Goal: Information Seeking & Learning: Learn about a topic

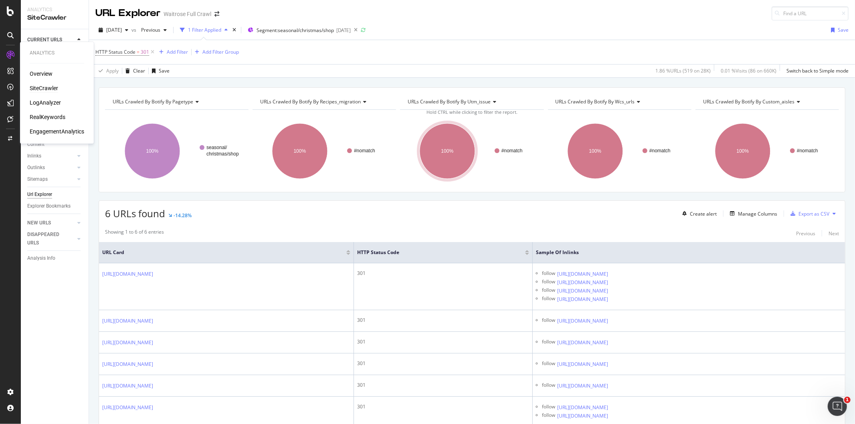
scroll to position [65, 0]
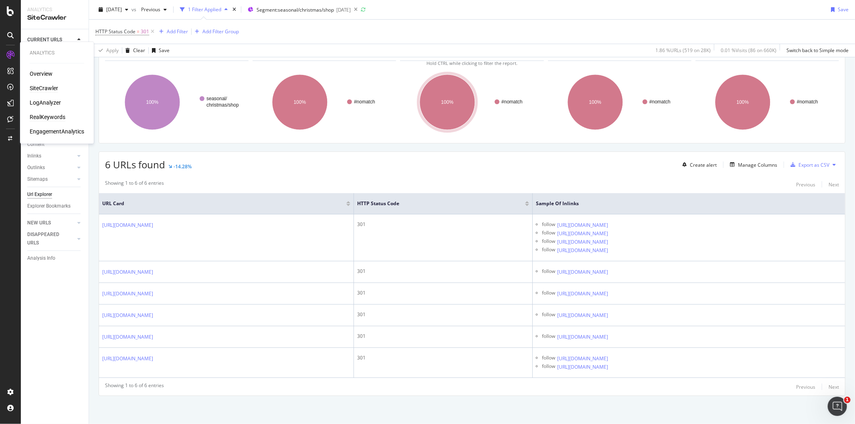
click at [46, 113] on div "RealKeywords" at bounding box center [48, 117] width 36 height 8
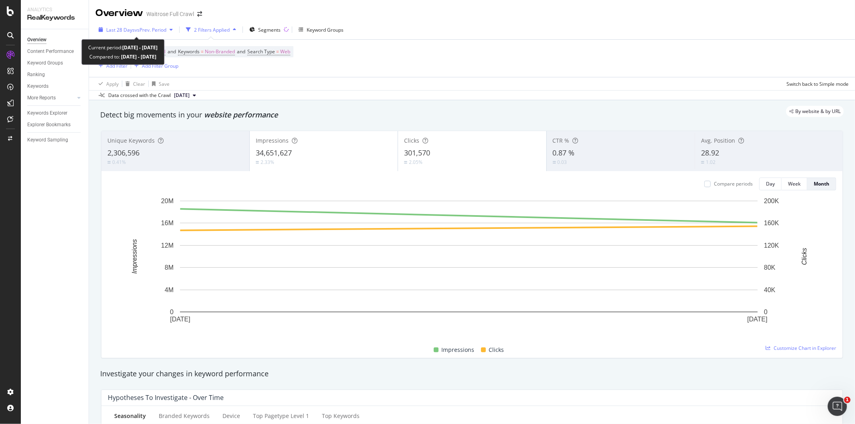
click at [145, 29] on span "vs Prev. Period" at bounding box center [151, 29] width 32 height 7
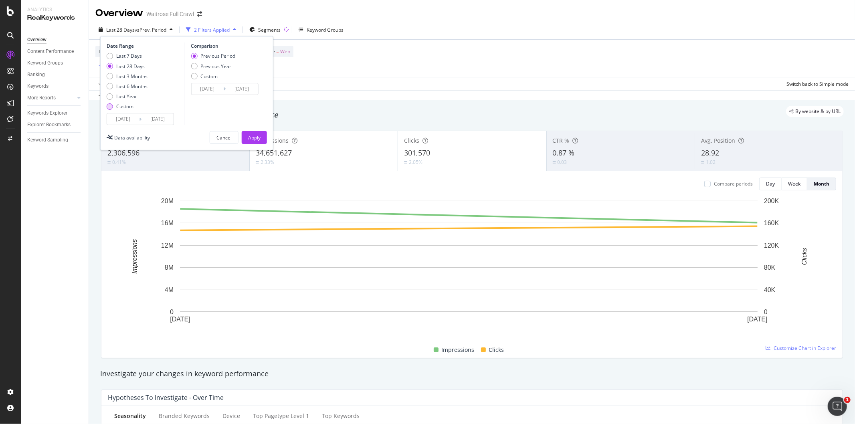
click at [110, 109] on div "Custom" at bounding box center [110, 106] width 6 height 6
click at [122, 121] on input "[DATE]" at bounding box center [123, 118] width 32 height 11
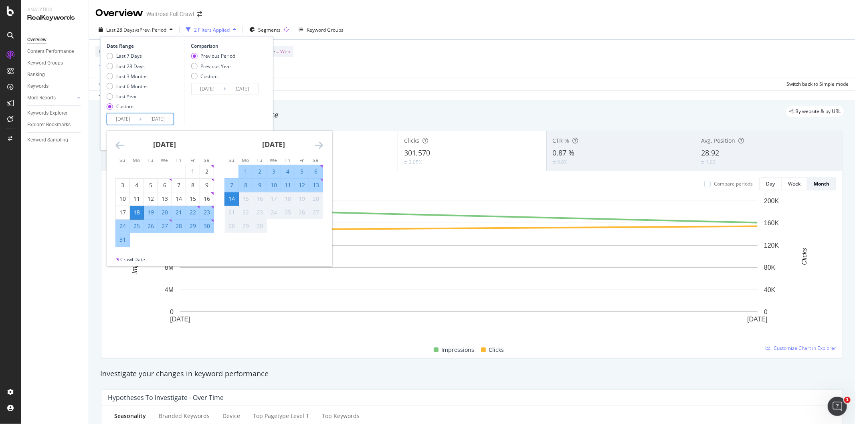
click at [117, 143] on icon "Move backward to switch to the previous month." at bounding box center [119, 145] width 8 height 10
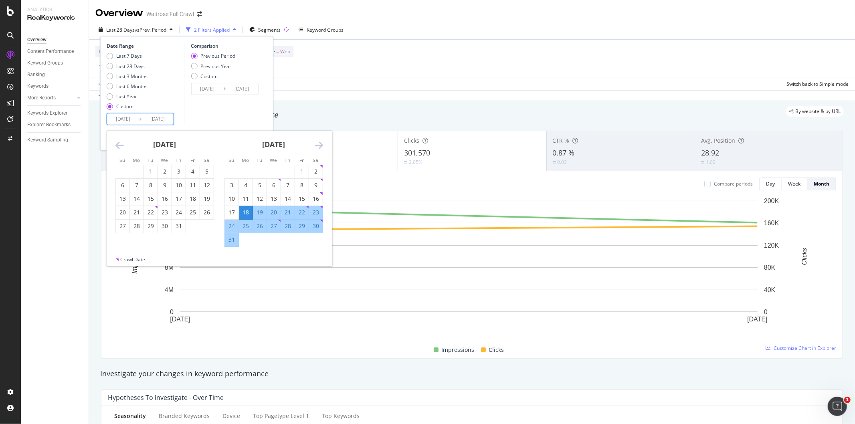
click at [117, 143] on icon "Move backward to switch to the previous month." at bounding box center [119, 145] width 8 height 10
click at [117, 145] on icon "Move backward to switch to the previous month." at bounding box center [119, 145] width 8 height 10
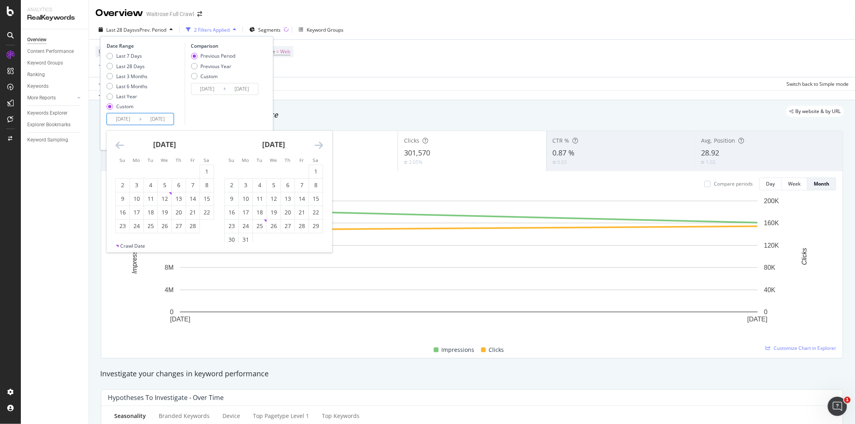
click at [118, 141] on icon "Move backward to switch to the previous month." at bounding box center [119, 145] width 8 height 10
click at [164, 168] on div "1" at bounding box center [165, 172] width 14 height 8
type input "[DATE]"
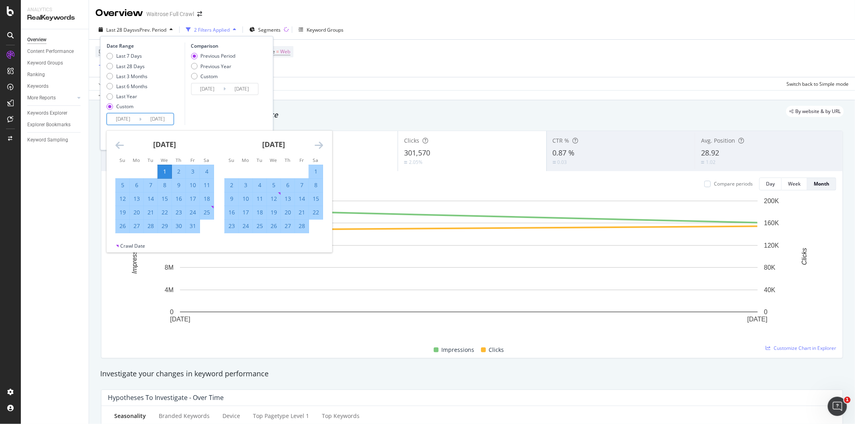
click at [318, 145] on icon "Move forward to switch to the next month." at bounding box center [319, 145] width 8 height 10
click at [249, 243] on div "Crawl Date" at bounding box center [220, 248] width 226 height 10
click at [245, 239] on div "31" at bounding box center [246, 240] width 14 height 8
type input "[DATE]"
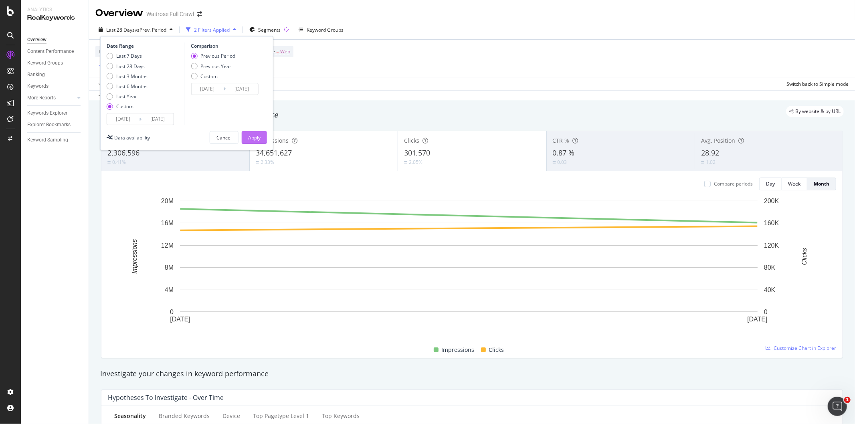
click at [259, 134] on div "Apply" at bounding box center [254, 137] width 12 height 7
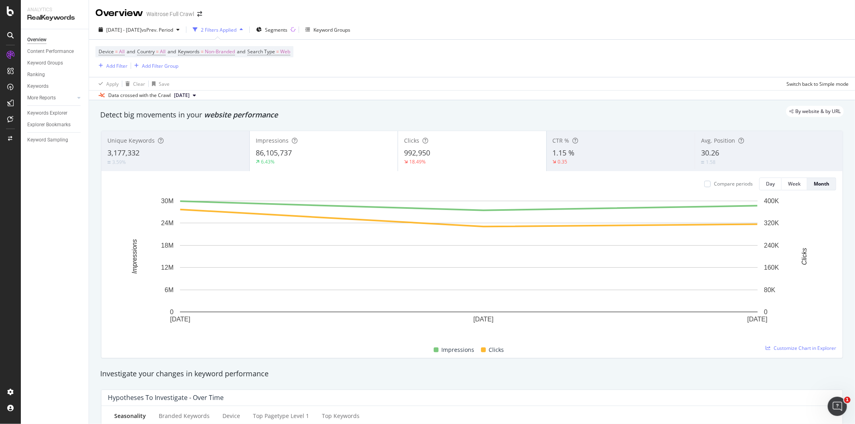
click at [170, 159] on div "3.59%" at bounding box center [175, 162] width 136 height 8
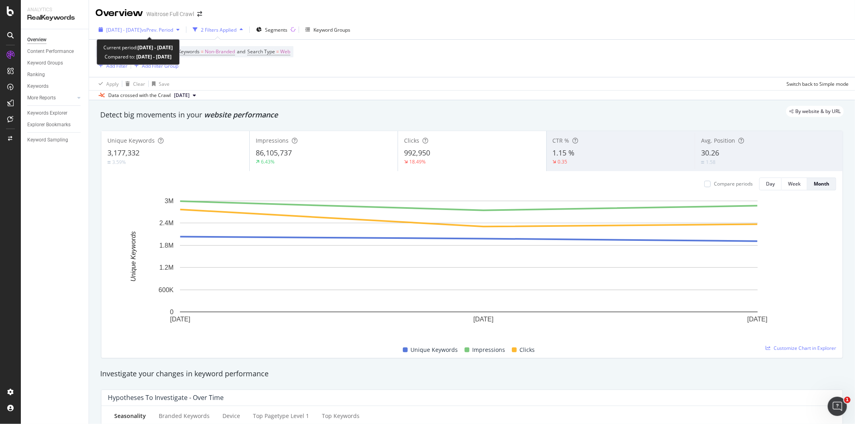
click at [183, 30] on div "button" at bounding box center [178, 29] width 10 height 5
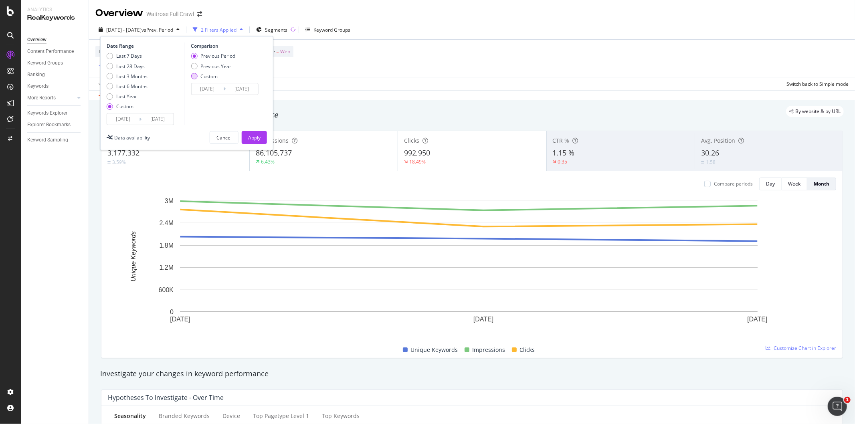
click at [197, 78] on div "Custom" at bounding box center [213, 76] width 45 height 7
click at [214, 87] on input "[DATE]" at bounding box center [207, 88] width 32 height 11
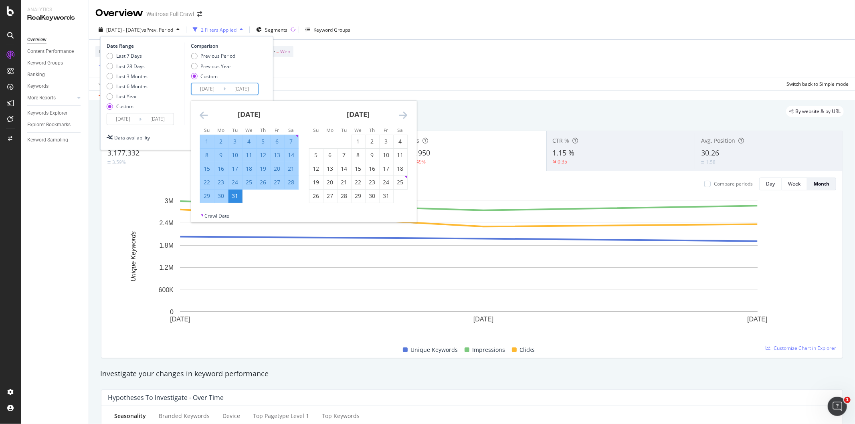
click at [203, 111] on icon "Move backward to switch to the previous month." at bounding box center [204, 115] width 8 height 10
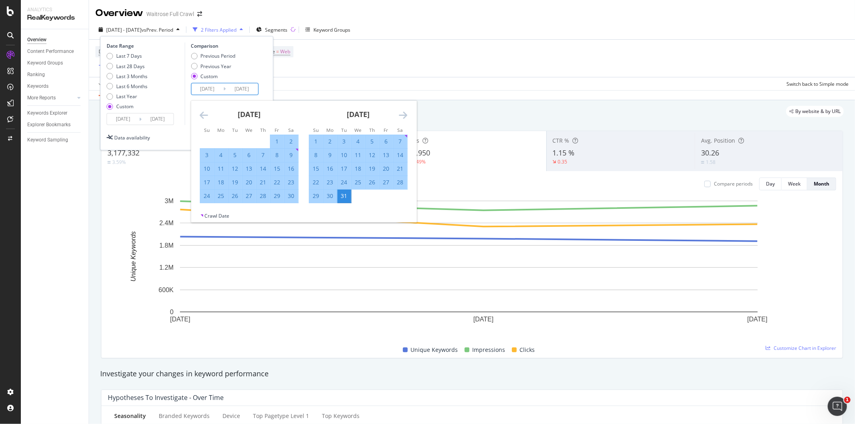
click at [203, 111] on icon "Move backward to switch to the previous month." at bounding box center [204, 115] width 8 height 10
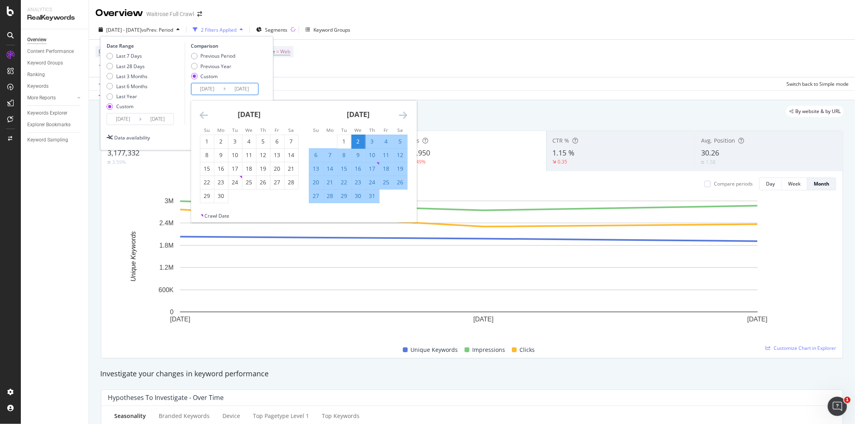
click at [203, 111] on icon "Move backward to switch to the previous month." at bounding box center [204, 115] width 8 height 10
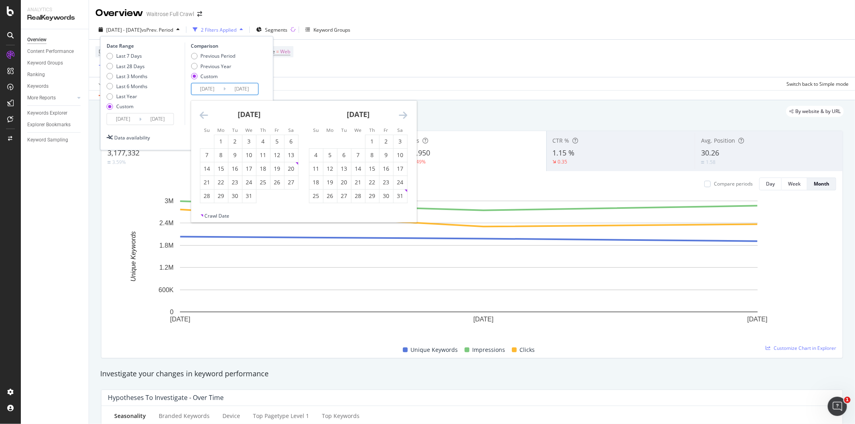
click at [203, 111] on icon "Move backward to switch to the previous month." at bounding box center [204, 115] width 8 height 10
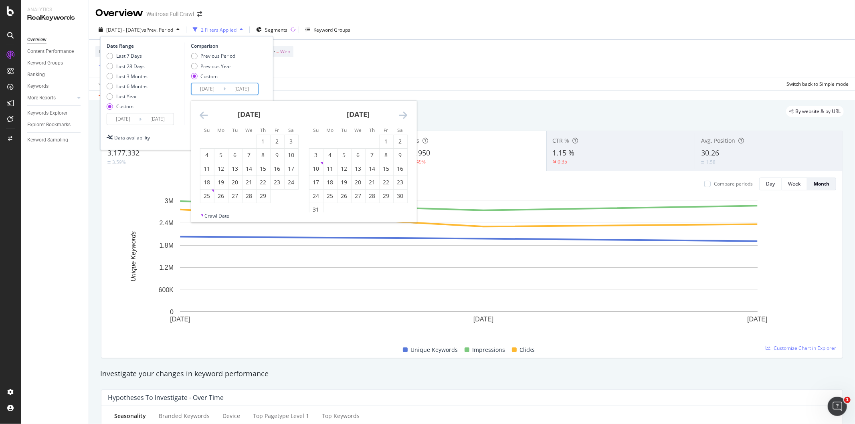
click at [203, 111] on icon "Move backward to switch to the previous month." at bounding box center [204, 115] width 8 height 10
click at [225, 138] on div "1" at bounding box center [221, 142] width 14 height 8
type input "[DATE]"
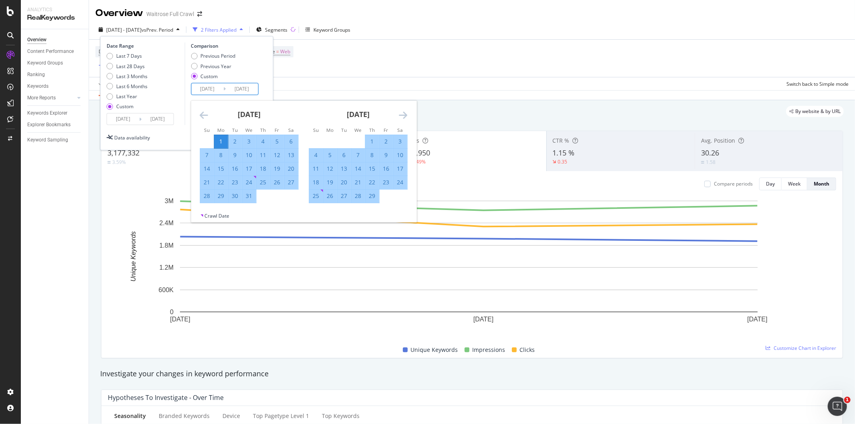
click at [403, 115] on icon "Move forward to switch to the next month." at bounding box center [403, 115] width 8 height 10
click at [316, 209] on div "31" at bounding box center [316, 210] width 14 height 8
type input "[DATE]"
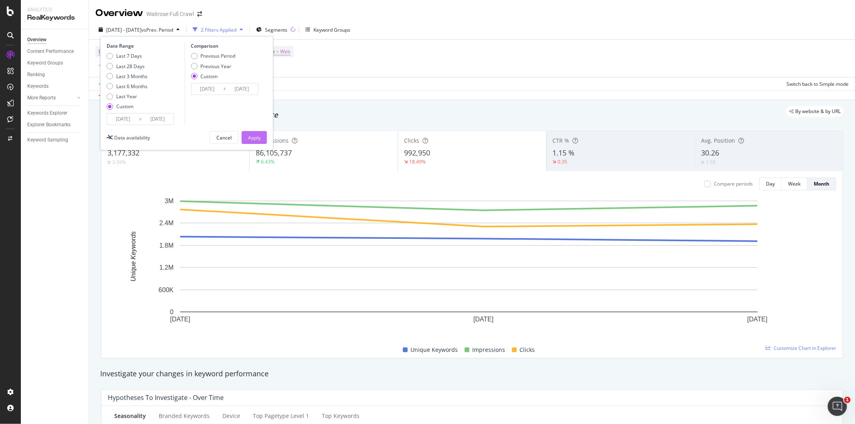
click at [261, 139] on button "Apply" at bounding box center [254, 137] width 25 height 13
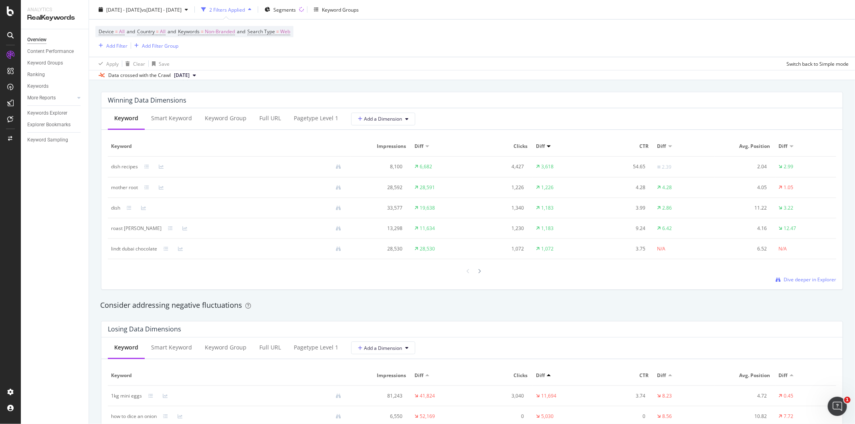
scroll to position [712, 0]
click at [237, 126] on div "Keyword Group" at bounding box center [225, 120] width 55 height 22
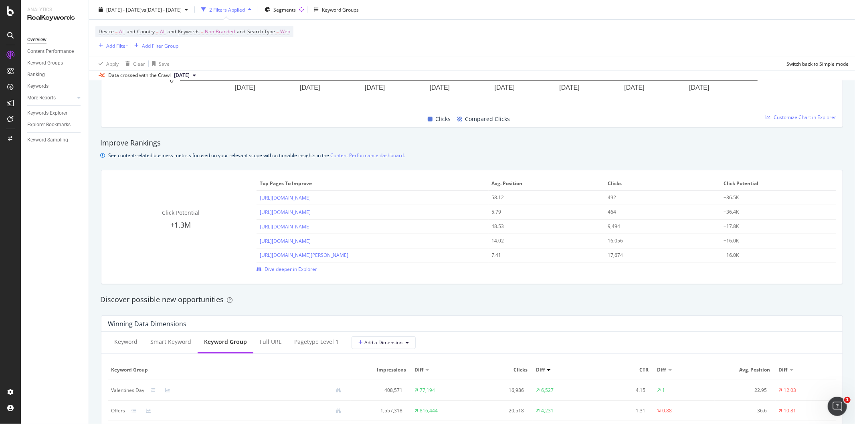
scroll to position [579, 0]
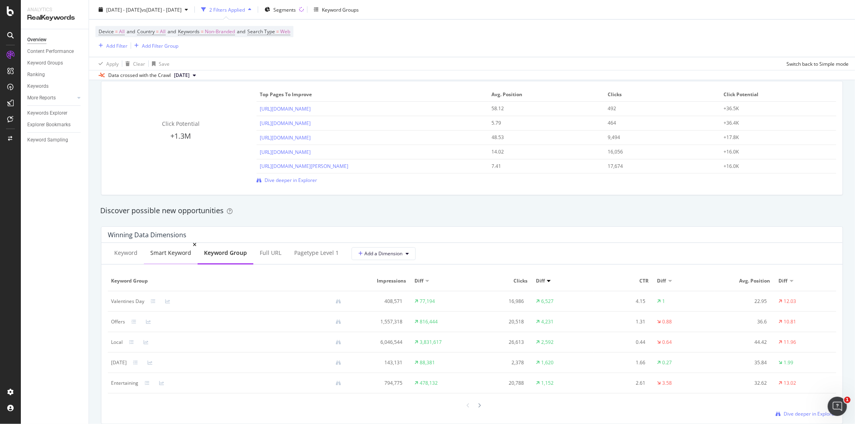
click at [186, 258] on div "Smart Keyword" at bounding box center [171, 254] width 54 height 22
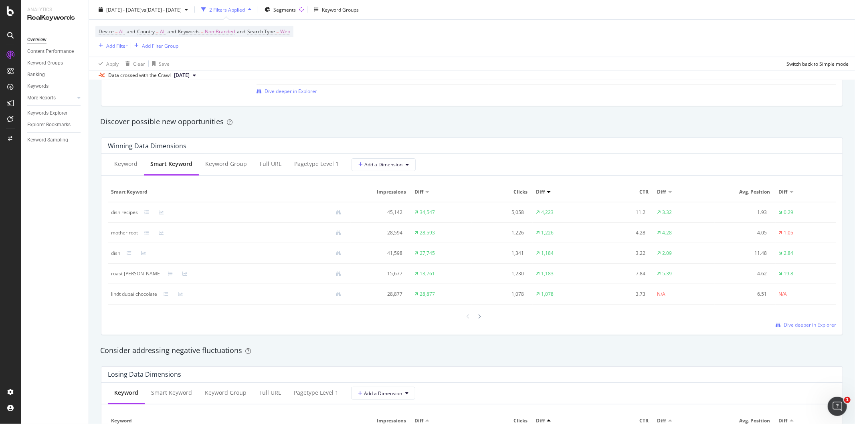
click at [831, 326] on div "Keyword Smart Keyword Keyword Group Full URL pagetype Level 1 Add a Dimension S…" at bounding box center [471, 244] width 741 height 181
click at [820, 326] on span "Dive deeper in Explorer" at bounding box center [810, 325] width 53 height 7
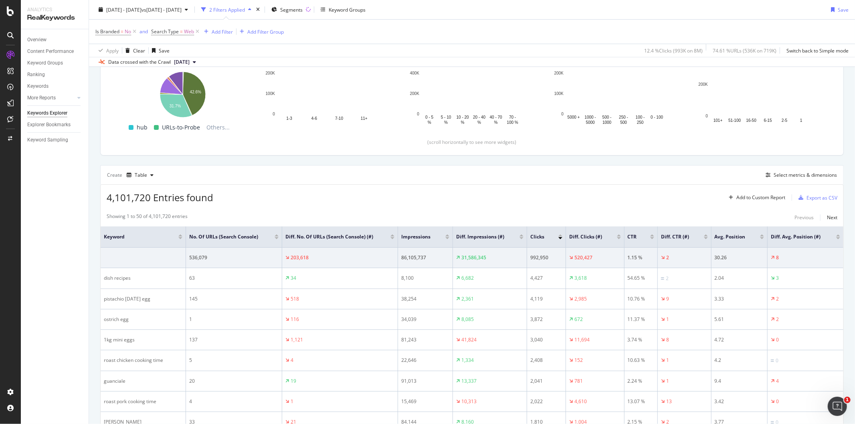
scroll to position [119, 0]
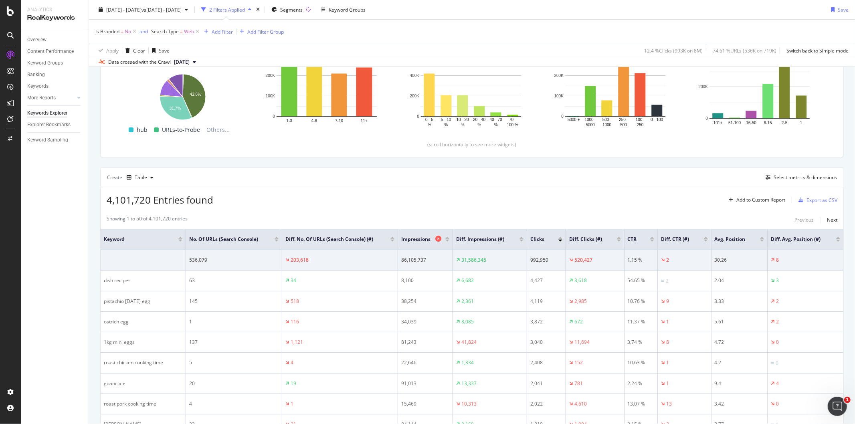
click at [411, 240] on span "Impressions" at bounding box center [417, 239] width 32 height 7
click at [446, 238] on div at bounding box center [447, 238] width 4 height 2
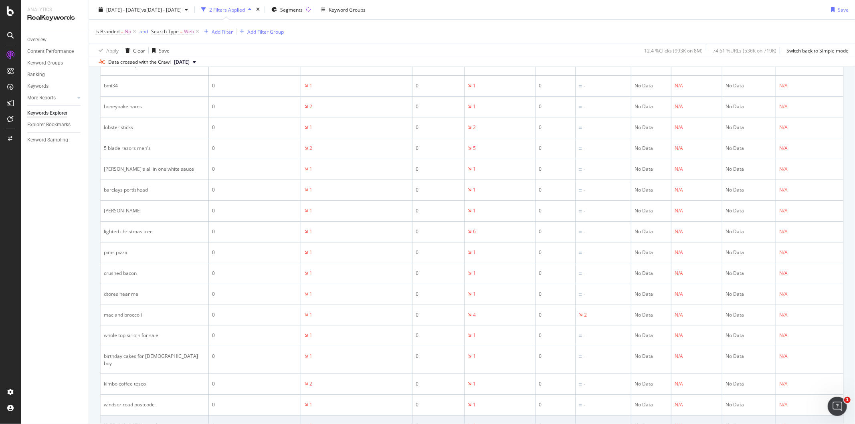
scroll to position [565, 0]
